Goal: Check status: Check status

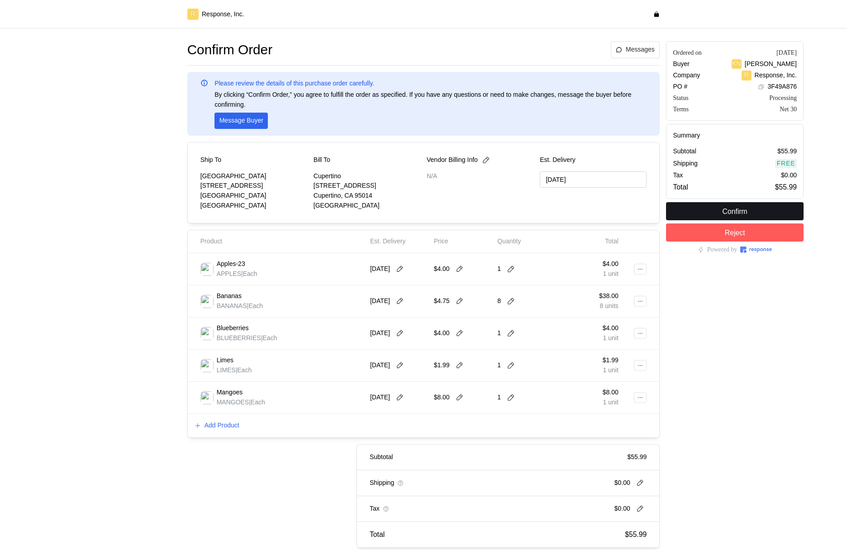
click at [746, 211] on p "Confirm" at bounding box center [735, 211] width 25 height 11
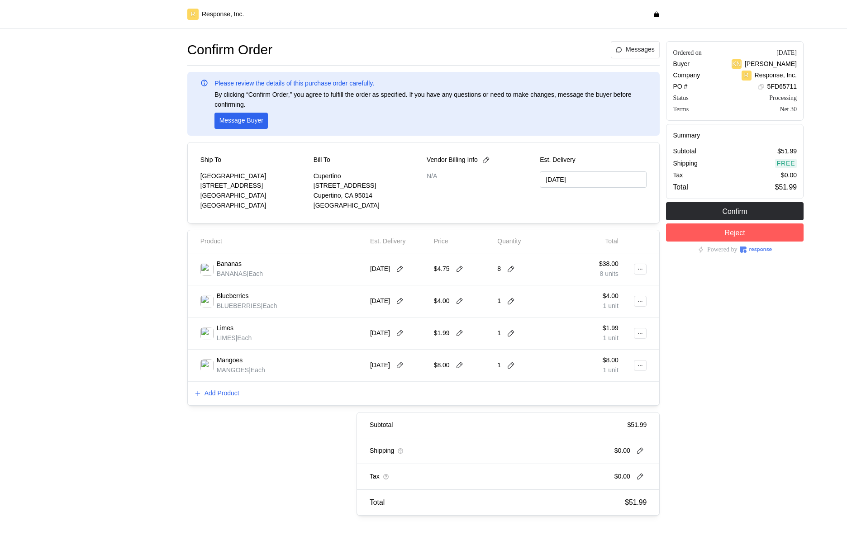
click at [168, 156] on div at bounding box center [112, 278] width 144 height 481
click at [742, 211] on p "Confirm" at bounding box center [735, 211] width 25 height 11
